Goal: Find specific page/section: Find specific page/section

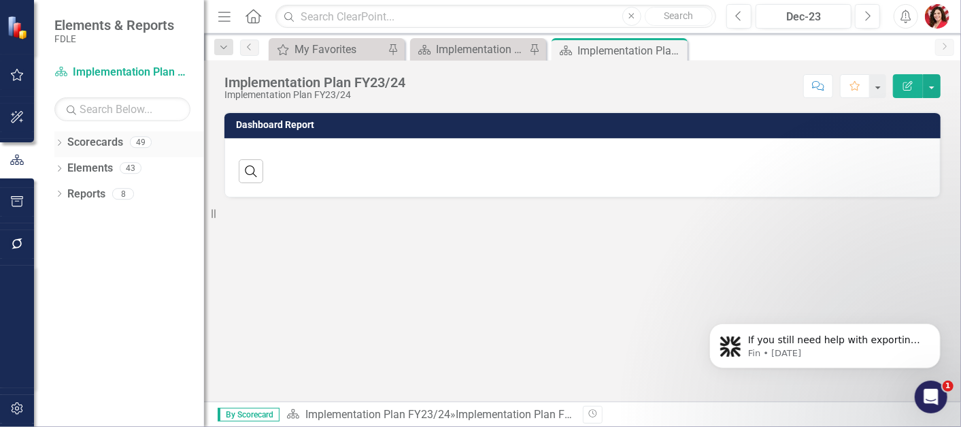
click at [60, 142] on icon "Dropdown" at bounding box center [59, 143] width 10 height 7
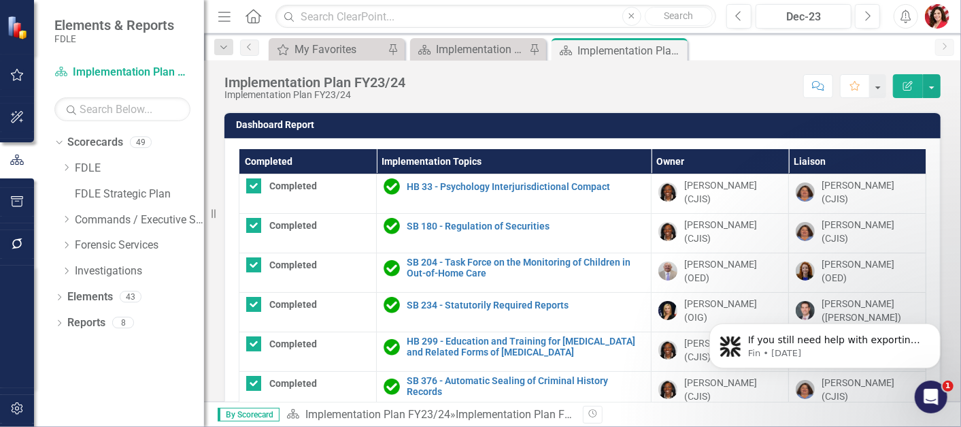
click at [59, 173] on div "Dropdown Scorecards 49 Dropdown FDLE Dropdown Implementation Plans Implementati…" at bounding box center [129, 208] width 150 height 154
click at [64, 170] on icon "Dropdown" at bounding box center [66, 167] width 10 height 8
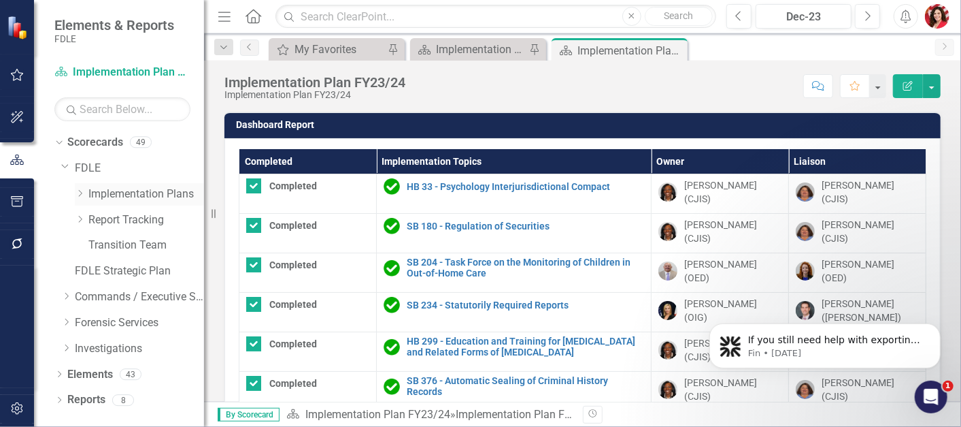
click at [80, 194] on icon "Dropdown" at bounding box center [80, 193] width 10 height 8
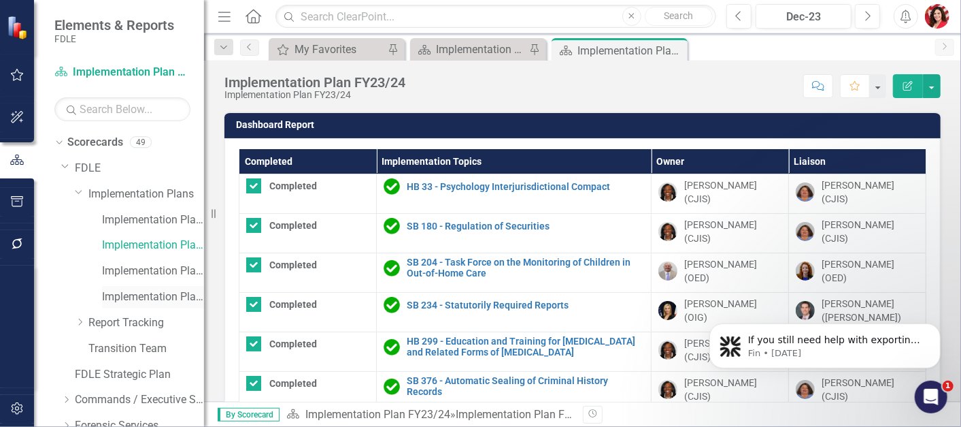
click at [171, 296] on link "Implementation Plan FY25/26" at bounding box center [153, 297] width 102 height 16
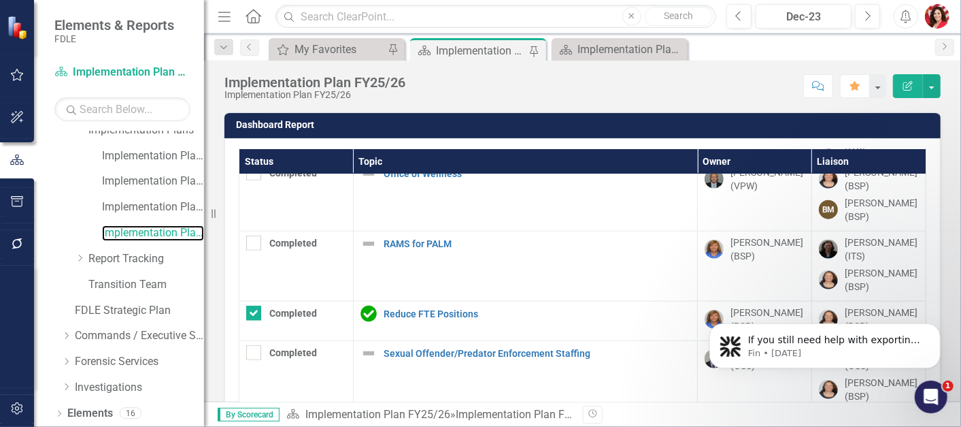
scroll to position [90, 0]
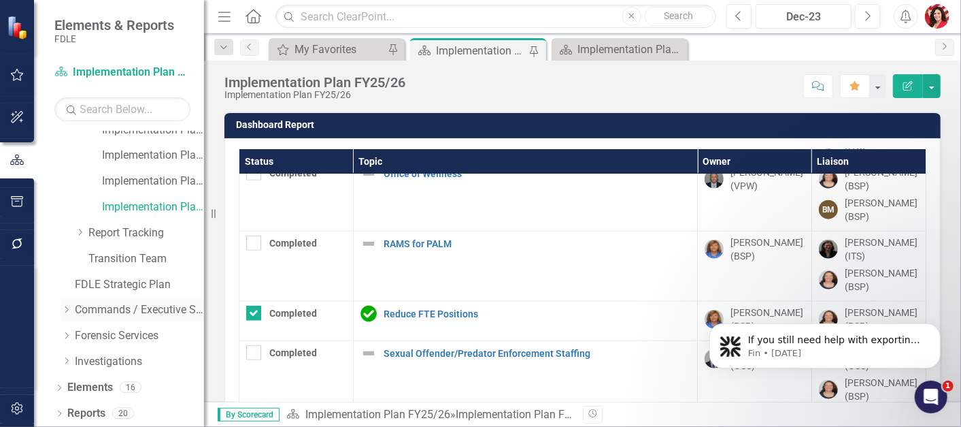
click at [66, 309] on icon "Dropdown" at bounding box center [66, 310] width 10 height 8
click at [66, 309] on icon "Dropdown" at bounding box center [65, 308] width 8 height 10
click at [66, 309] on icon "Dropdown" at bounding box center [66, 310] width 10 height 8
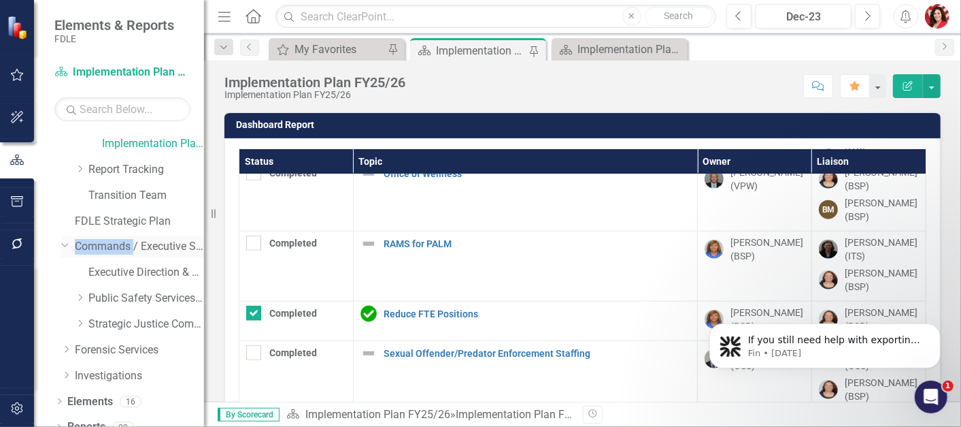
scroll to position [167, 0]
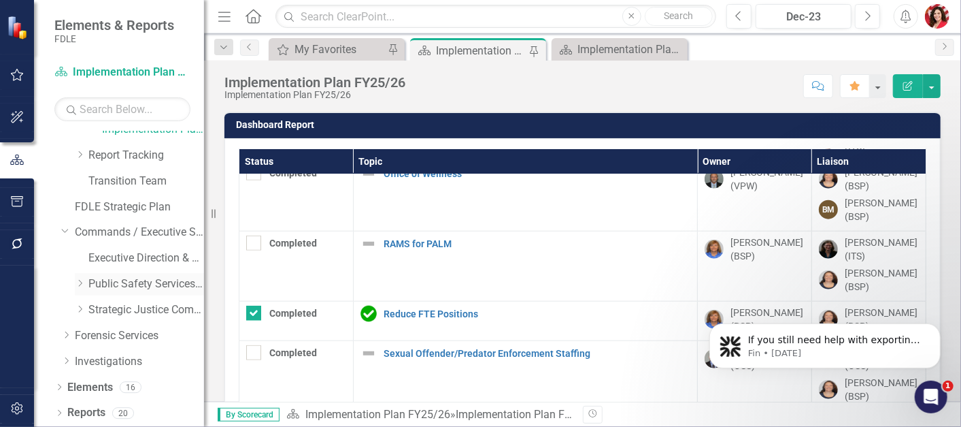
click at [80, 289] on div "Dropdown Public Safety Services Command" at bounding box center [139, 284] width 129 height 22
click at [76, 286] on icon "Dropdown" at bounding box center [80, 283] width 10 height 8
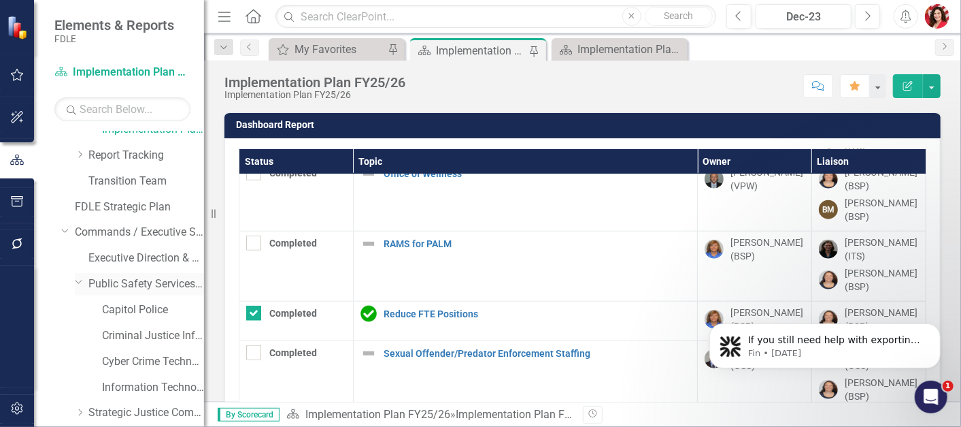
click at [76, 286] on div "Dropdown" at bounding box center [82, 283] width 14 height 7
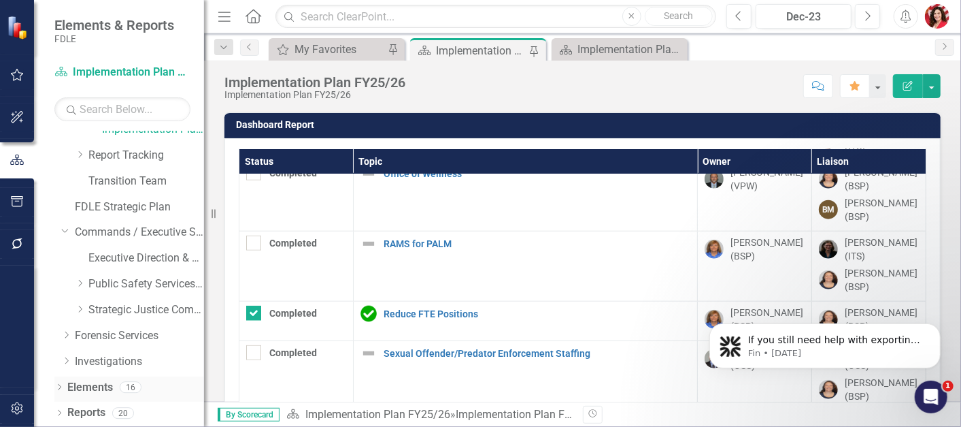
click at [58, 384] on icon "Dropdown" at bounding box center [59, 387] width 10 height 7
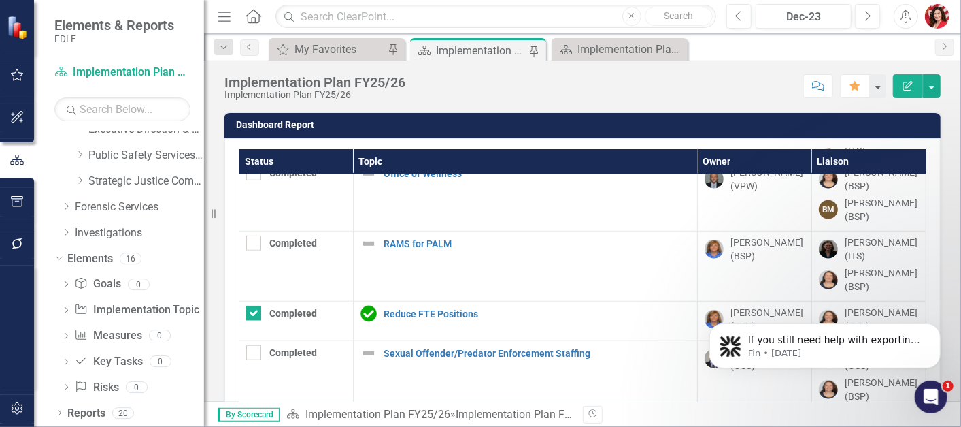
scroll to position [0, 0]
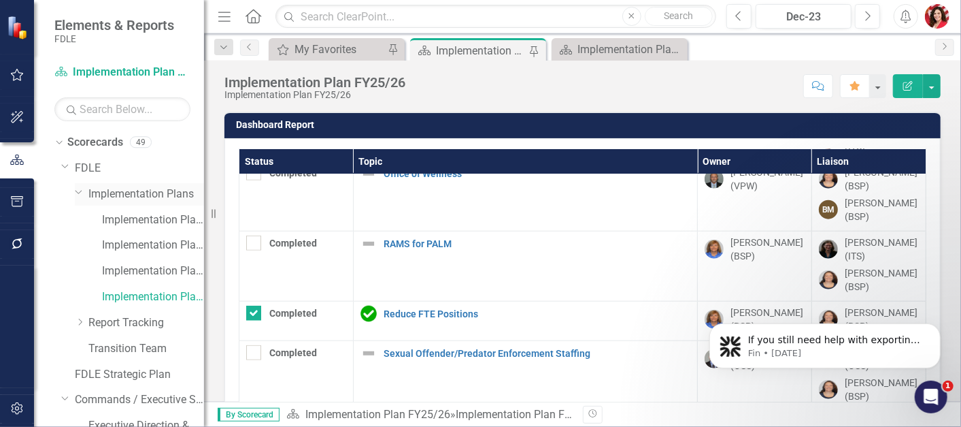
click at [76, 194] on icon "Dropdown" at bounding box center [79, 191] width 8 height 10
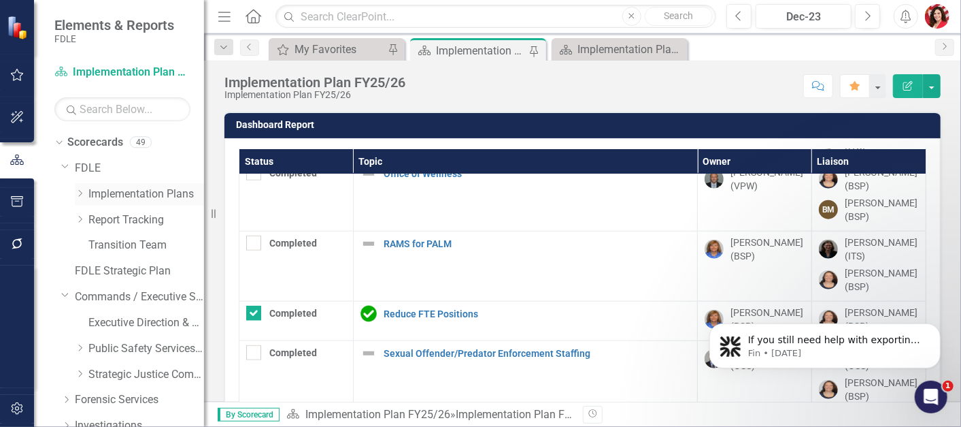
click at [76, 194] on icon "Dropdown" at bounding box center [80, 193] width 10 height 8
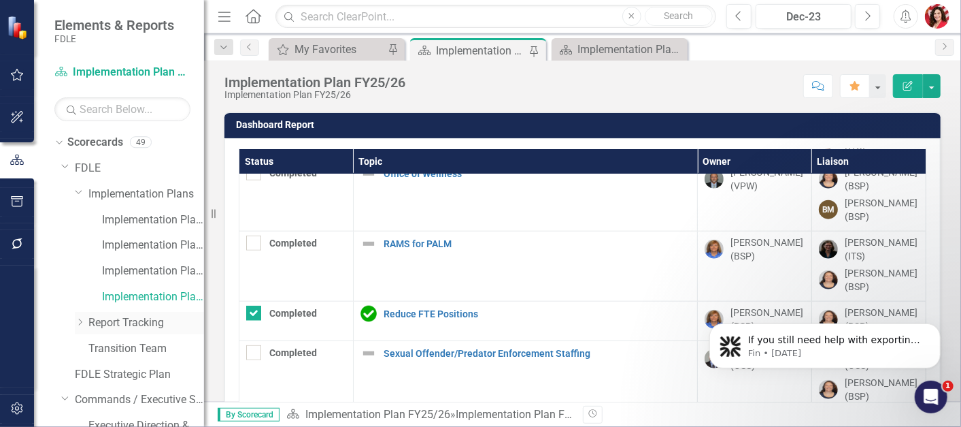
click at [83, 330] on div "Dropdown Report Tracking" at bounding box center [139, 323] width 129 height 22
click at [82, 325] on icon "Dropdown" at bounding box center [80, 322] width 10 height 8
click at [137, 402] on link "Report Tracking 2025" at bounding box center [153, 400] width 102 height 16
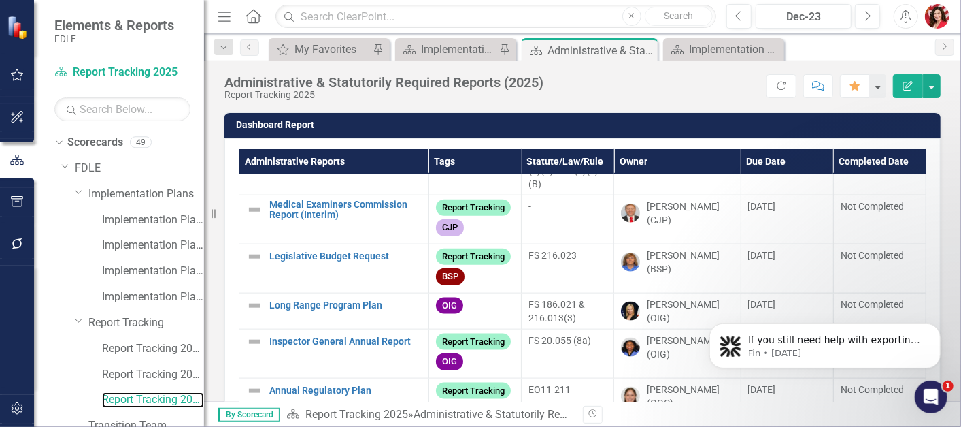
scroll to position [968, 0]
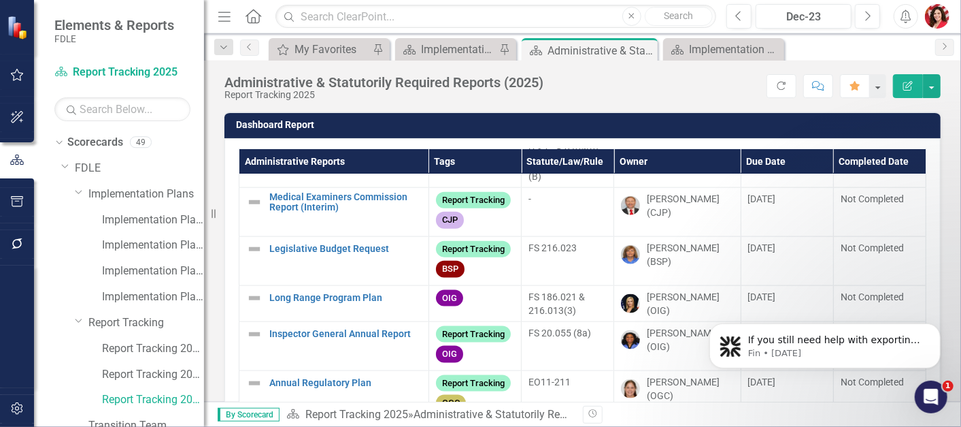
drag, startPoint x: 947, startPoint y: 301, endPoint x: 946, endPoint y: 310, distance: 8.9
click at [946, 310] on body "If you still need help with exporting to Excel, I’m here to assist you. Would y…" at bounding box center [824, 341] width 261 height 84
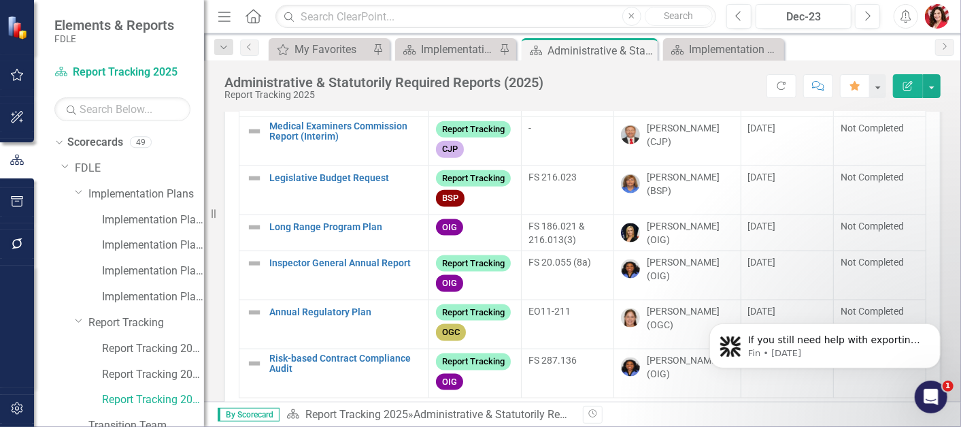
scroll to position [127, 0]
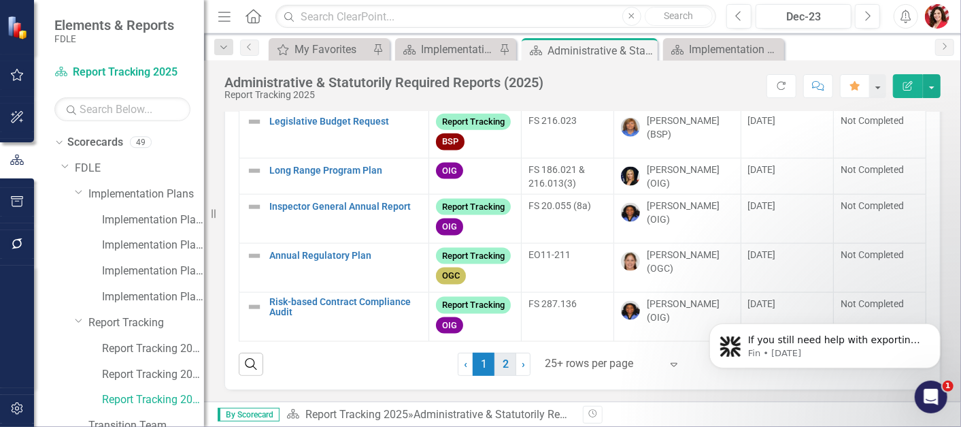
click at [506, 363] on link "2" at bounding box center [506, 363] width 22 height 23
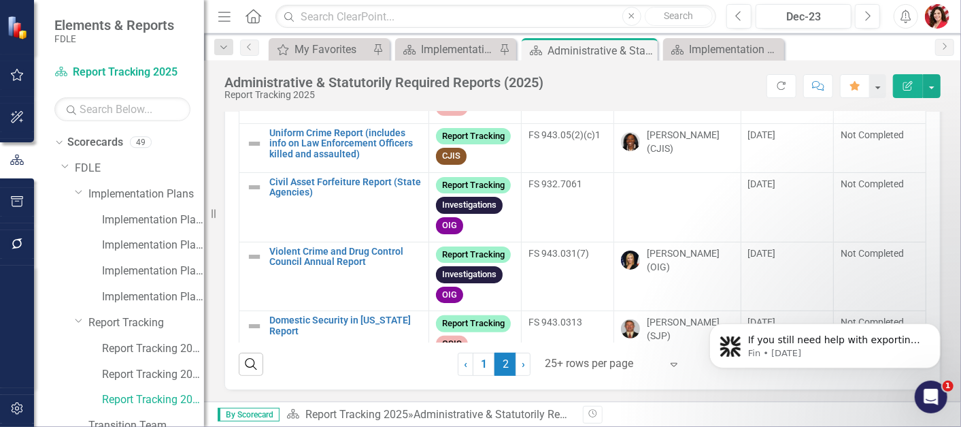
scroll to position [0, 0]
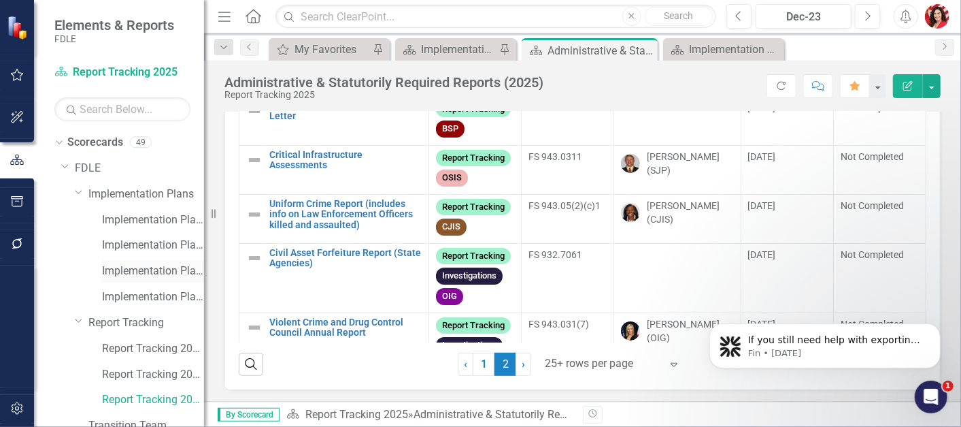
click at [126, 276] on link "Implementation Plan FY24/25" at bounding box center [153, 271] width 102 height 16
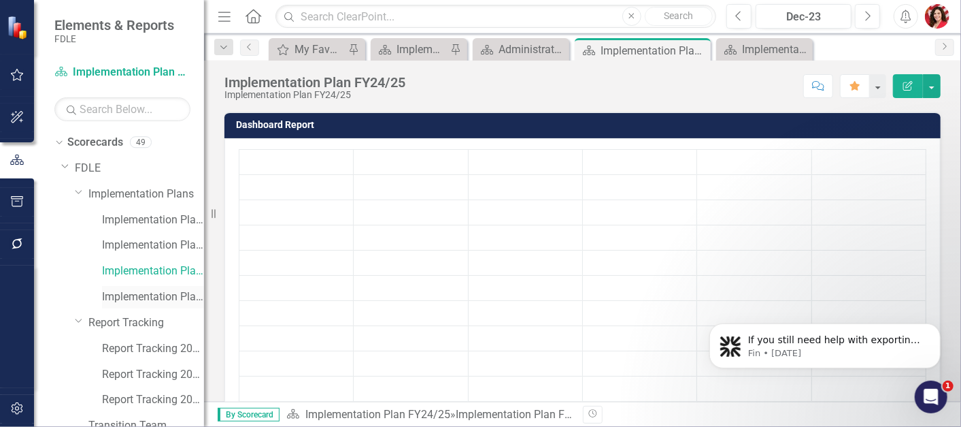
click at [168, 296] on link "Implementation Plan FY25/26" at bounding box center [153, 297] width 102 height 16
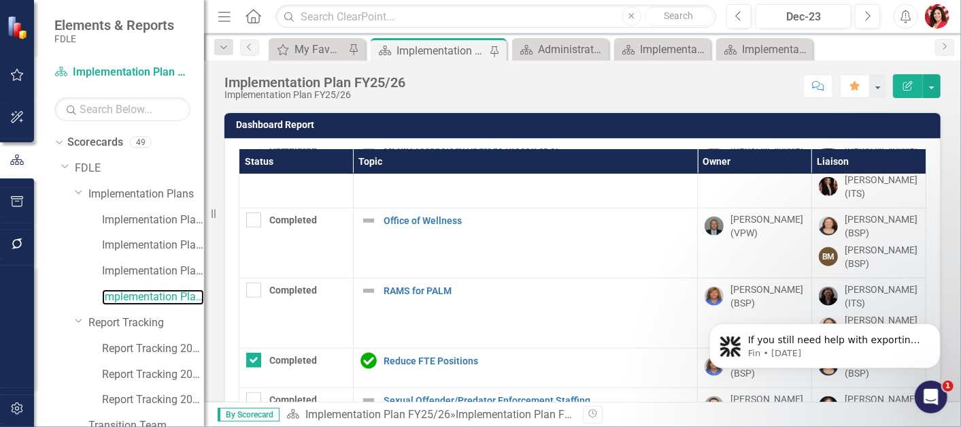
scroll to position [826, 0]
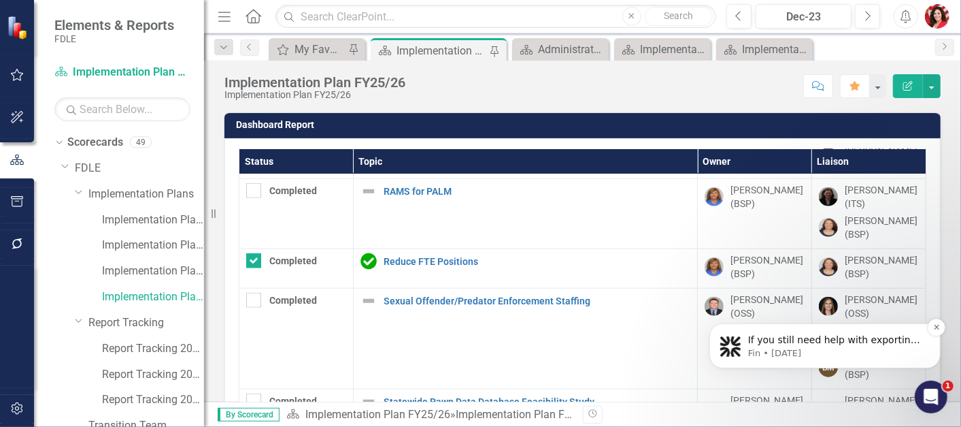
drag, startPoint x: 1647, startPoint y: 588, endPoint x: 938, endPoint y: 413, distance: 730.3
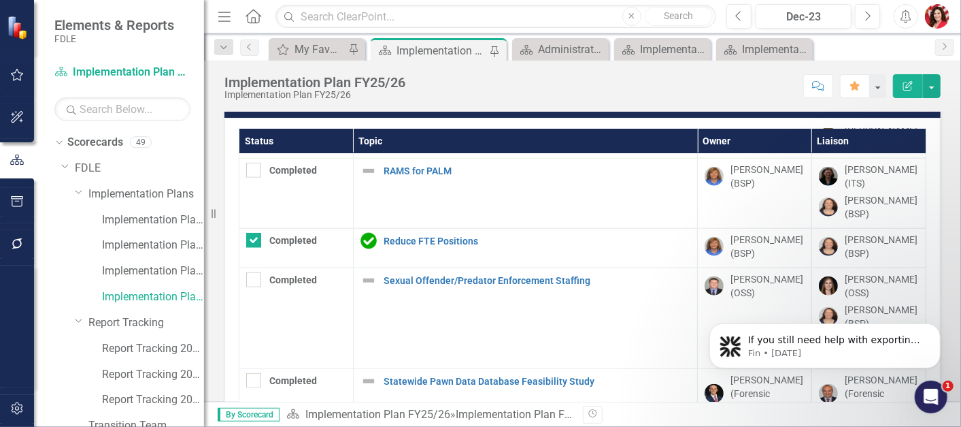
scroll to position [127, 0]
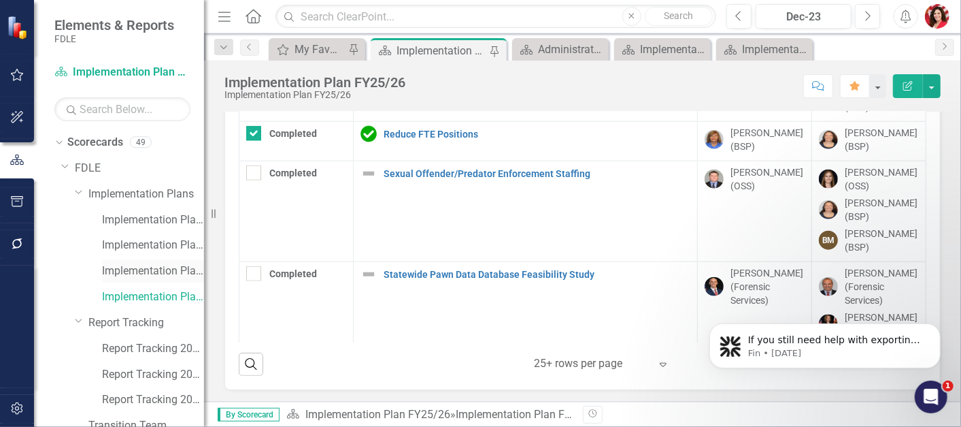
click at [150, 269] on link "Implementation Plan FY24/25" at bounding box center [153, 271] width 102 height 16
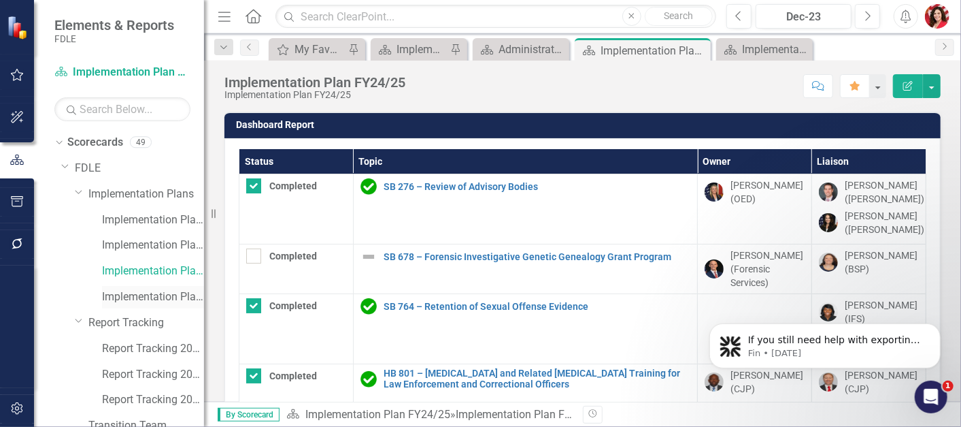
click at [142, 289] on link "Implementation Plan FY25/26" at bounding box center [153, 297] width 102 height 16
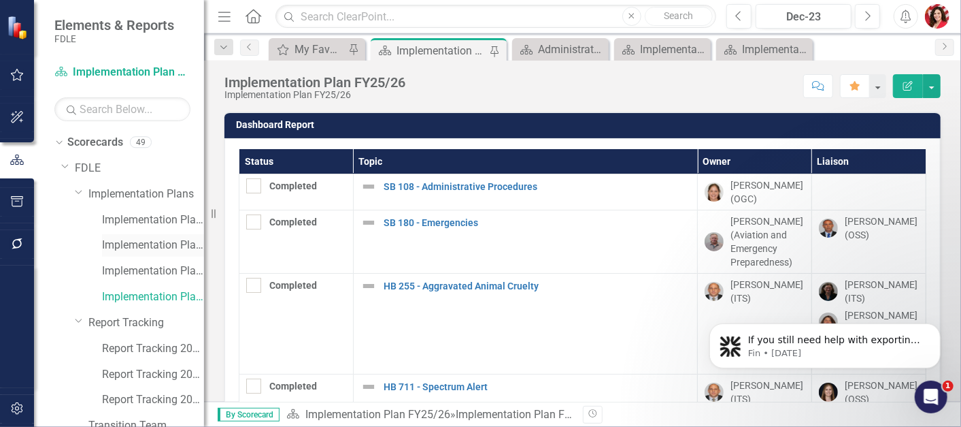
click at [142, 256] on div "Implementation Plan FY23/24" at bounding box center [153, 245] width 102 height 22
click at [128, 277] on link "Implementation Plan FY24/25" at bounding box center [153, 271] width 102 height 16
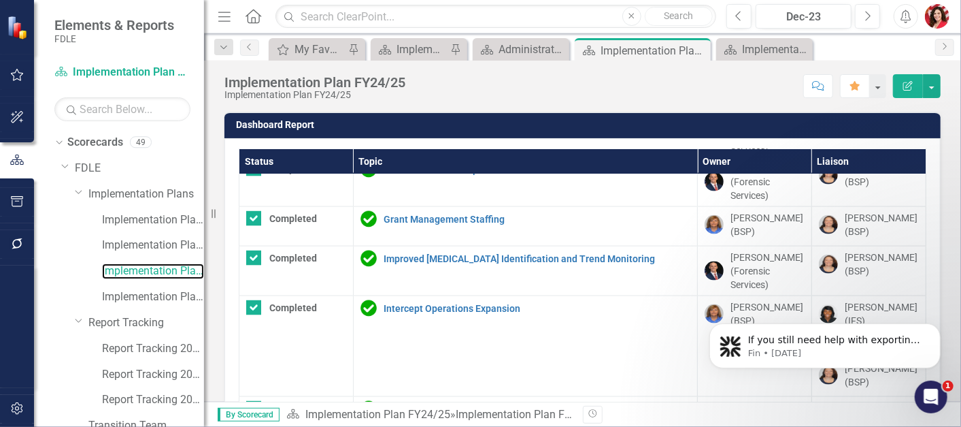
scroll to position [1187, 0]
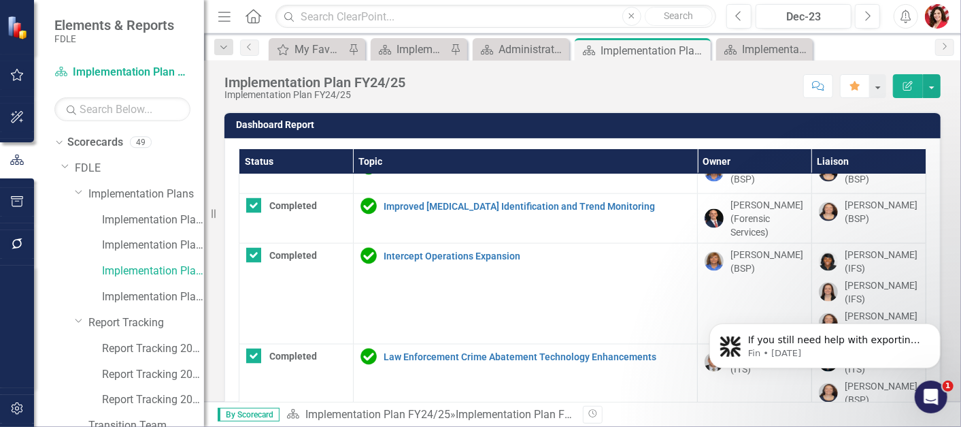
drag, startPoint x: 949, startPoint y: 295, endPoint x: 943, endPoint y: 333, distance: 38.6
click at [943, 333] on html "If you still need help with exporting to Excel, I’m here to assist you. Would y…" at bounding box center [825, 341] width 272 height 95
click at [943, 333] on body "If you still need help with exporting to Excel, I’m here to assist you. Would y…" at bounding box center [824, 341] width 261 height 84
click at [950, 333] on body "If you still need help with exporting to Excel, I’m here to assist you. Would y…" at bounding box center [824, 341] width 261 height 84
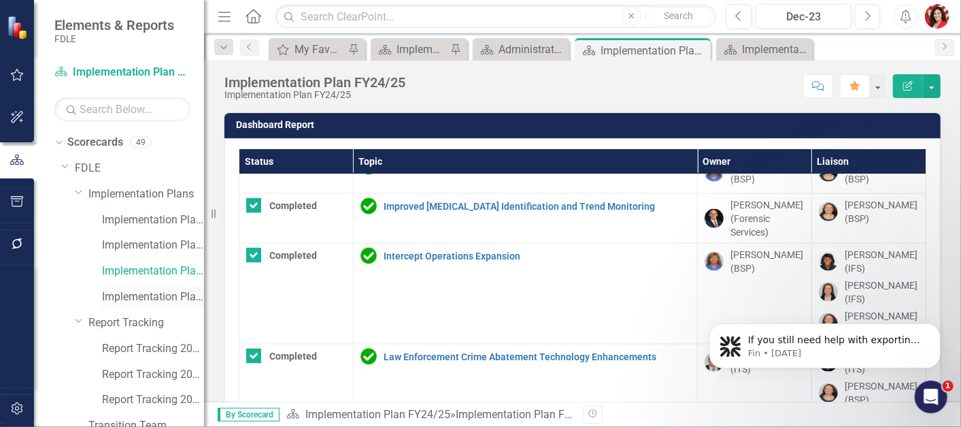
click at [173, 303] on link "Implementation Plan FY25/26" at bounding box center [153, 297] width 102 height 16
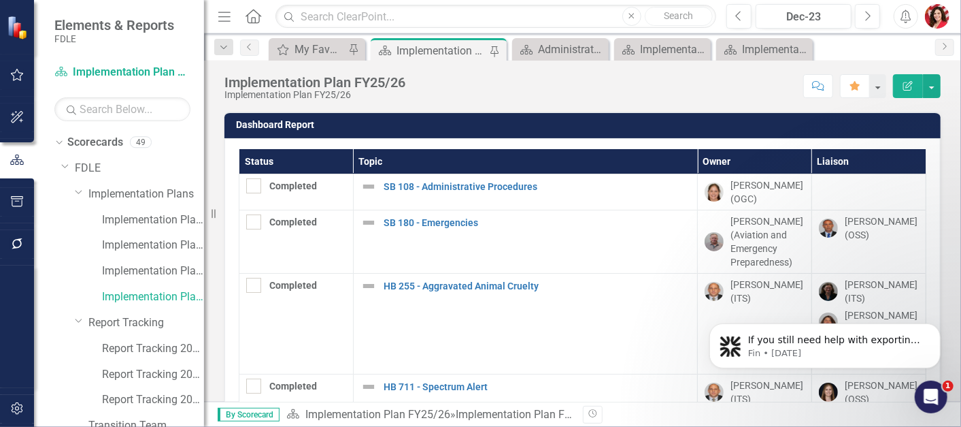
click at [961, 87] on html "Elements & Reports FDLE Scorecard Implementation Plan FY25/26 Search Dropdown S…" at bounding box center [480, 213] width 961 height 427
click at [958, 90] on div "Implementation Plan FY25/26 Implementation Plan FY25/26 Score: N/A Dec-23 Compl…" at bounding box center [582, 81] width 757 height 41
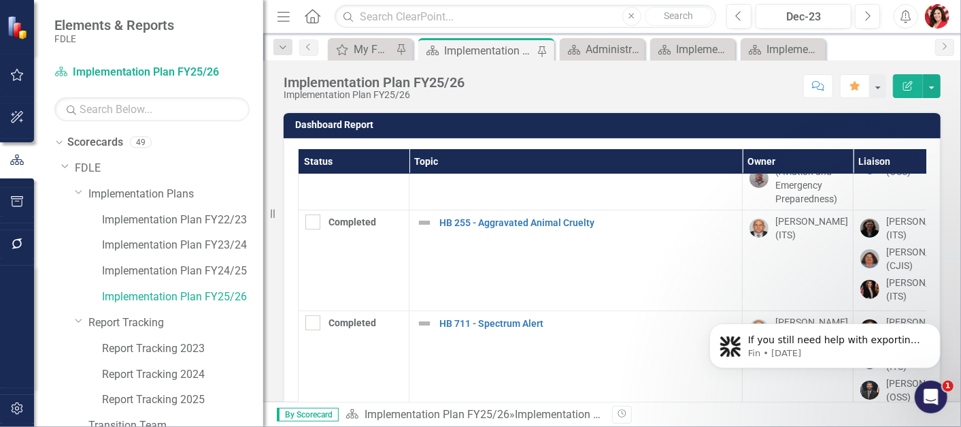
drag, startPoint x: 208, startPoint y: 238, endPoint x: 263, endPoint y: 257, distance: 58.7
click at [263, 257] on div "Resize" at bounding box center [268, 213] width 11 height 427
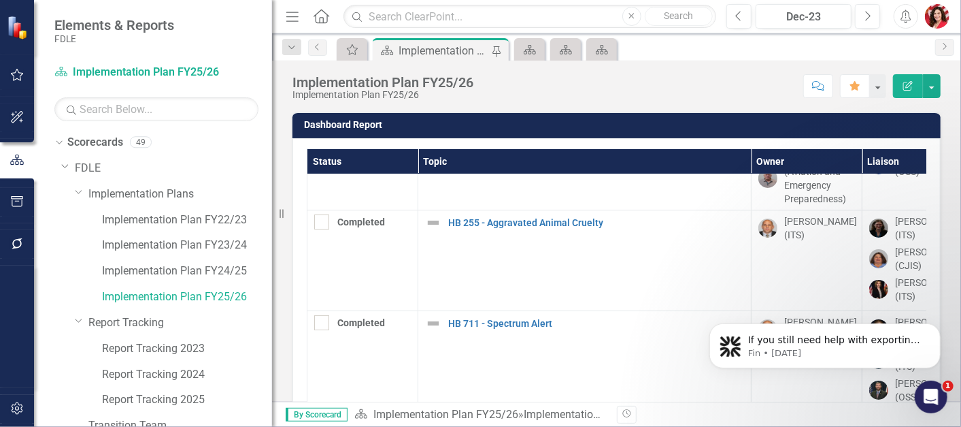
drag, startPoint x: 263, startPoint y: 257, endPoint x: 272, endPoint y: 256, distance: 8.9
click at [272, 256] on div "Resize" at bounding box center [277, 213] width 11 height 427
click at [274, 272] on div "Resize" at bounding box center [277, 213] width 11 height 427
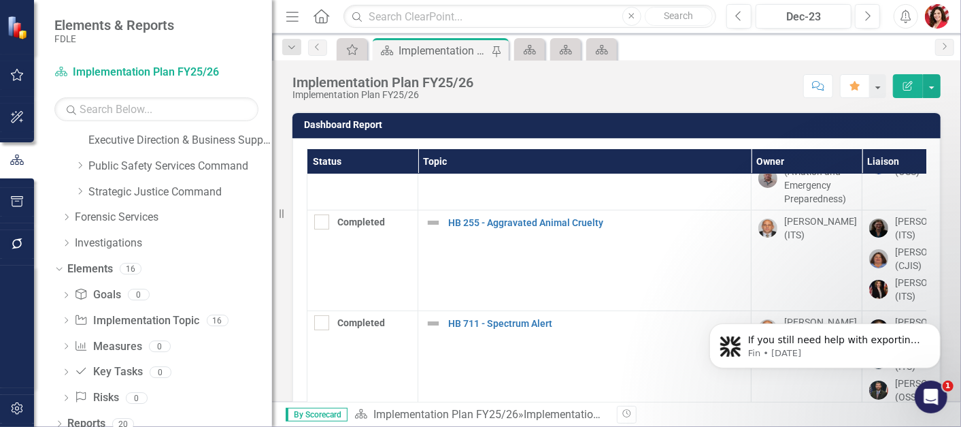
scroll to position [373, 0]
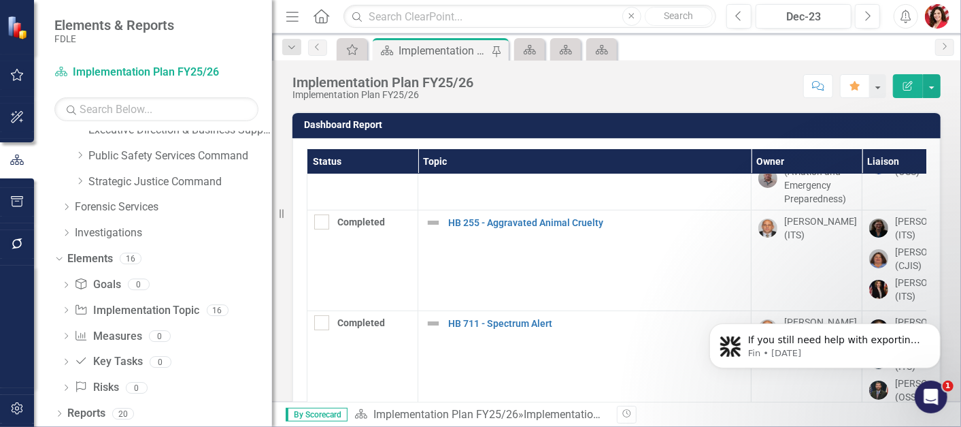
click at [422, 54] on div "Implementation Plan FY25/26" at bounding box center [444, 50] width 90 height 17
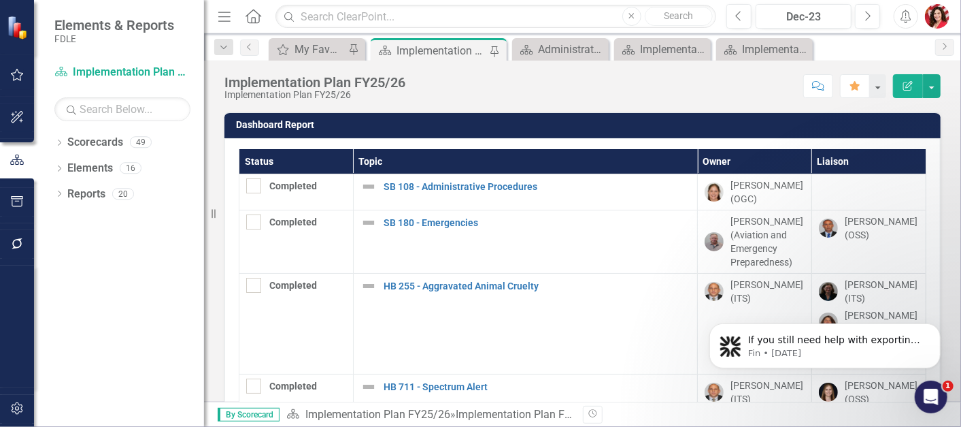
click at [463, 48] on div "Implementation Plan FY25/26" at bounding box center [442, 50] width 90 height 17
click at [559, 48] on div "Administrative & Statutorily Required Reports (2025)" at bounding box center [563, 49] width 50 height 17
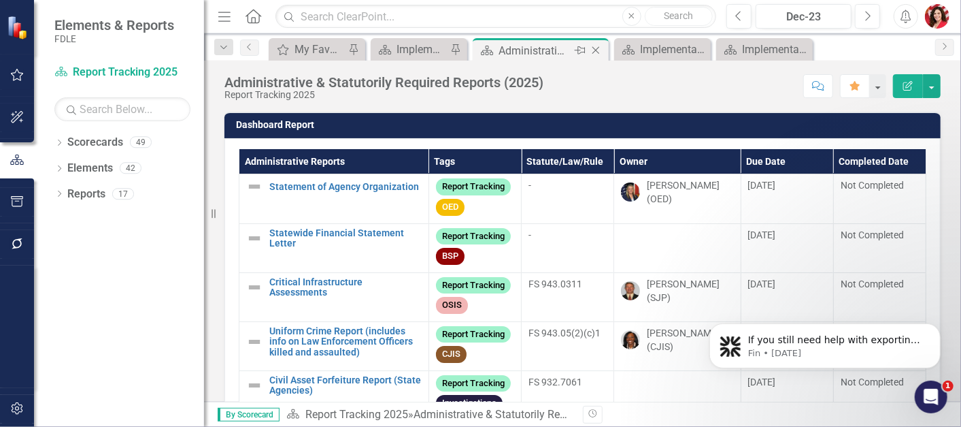
click at [597, 50] on icon "Close" at bounding box center [596, 50] width 14 height 11
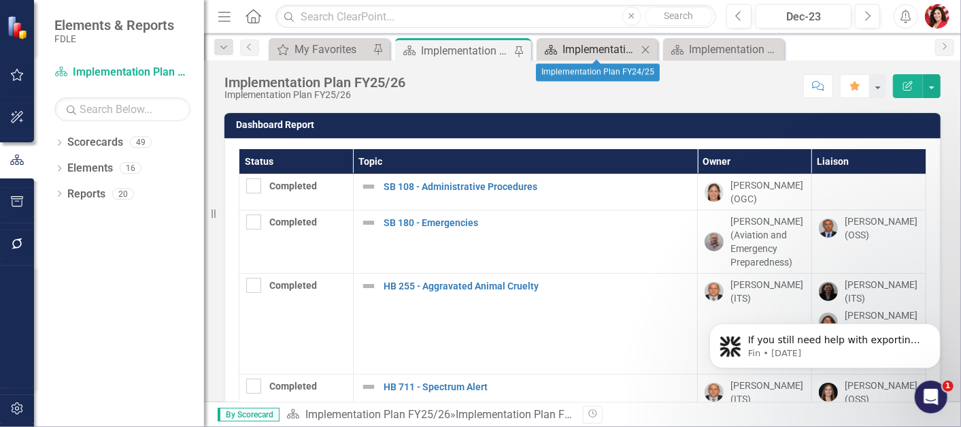
click at [599, 48] on div "Implementation Plan FY24/25" at bounding box center [600, 49] width 75 height 17
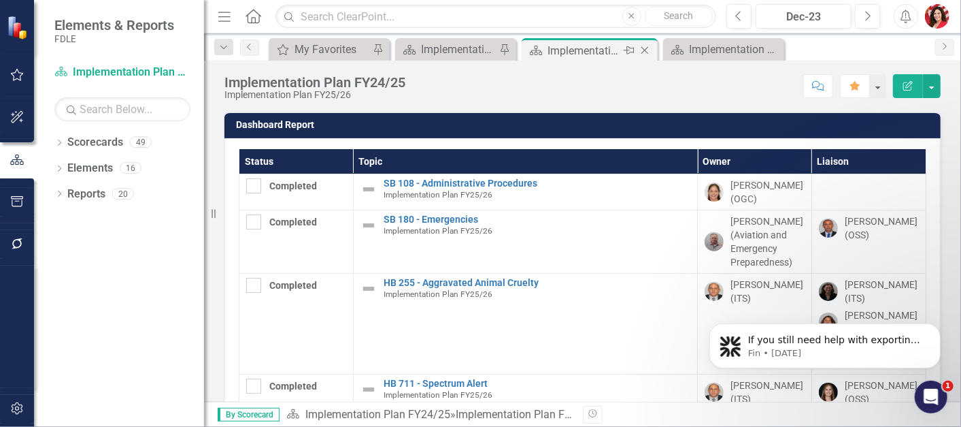
click at [646, 48] on icon "Close" at bounding box center [645, 50] width 14 height 11
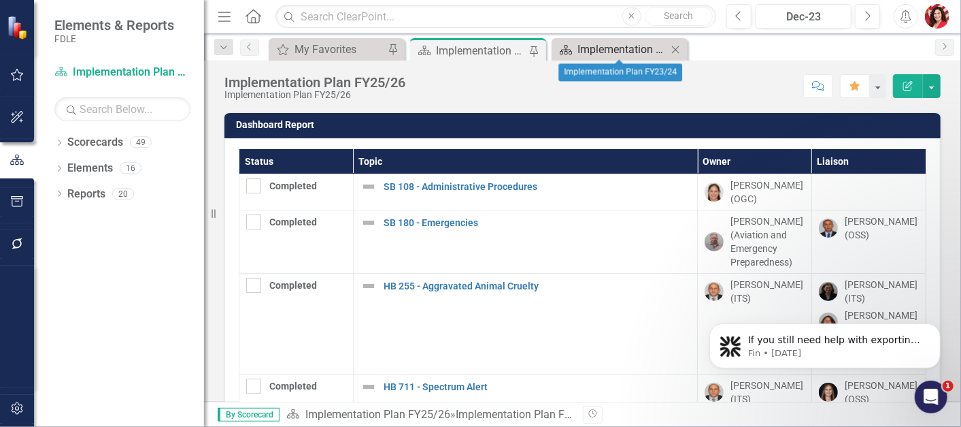
click at [624, 45] on div "Implementation Plan FY23/24" at bounding box center [623, 49] width 90 height 17
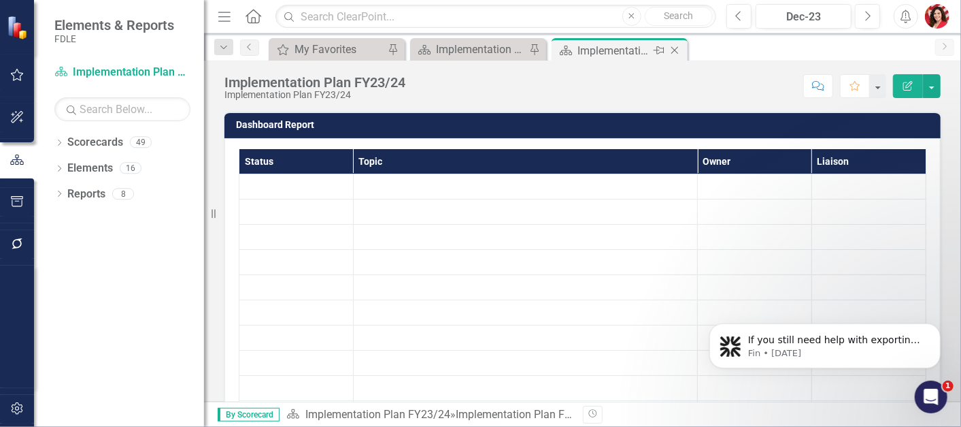
click at [673, 49] on icon "Close" at bounding box center [675, 50] width 14 height 11
